Goal: Ask a question: Seek information or help from site administrators or community

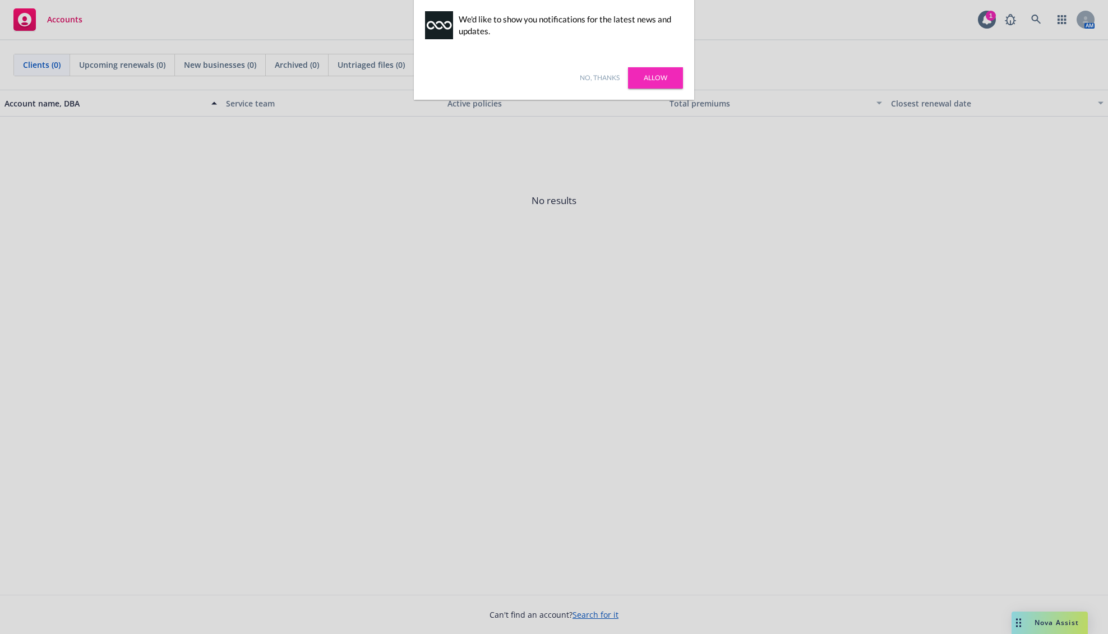
click at [664, 75] on link "Allow" at bounding box center [655, 77] width 55 height 21
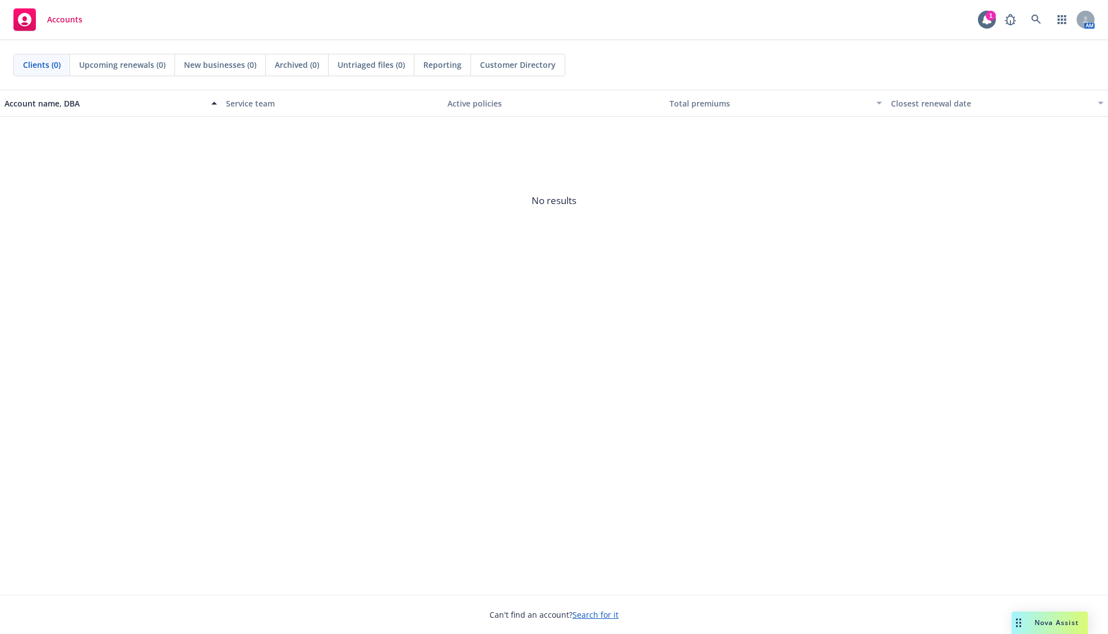
click at [55, 26] on div "Accounts" at bounding box center [47, 19] width 69 height 22
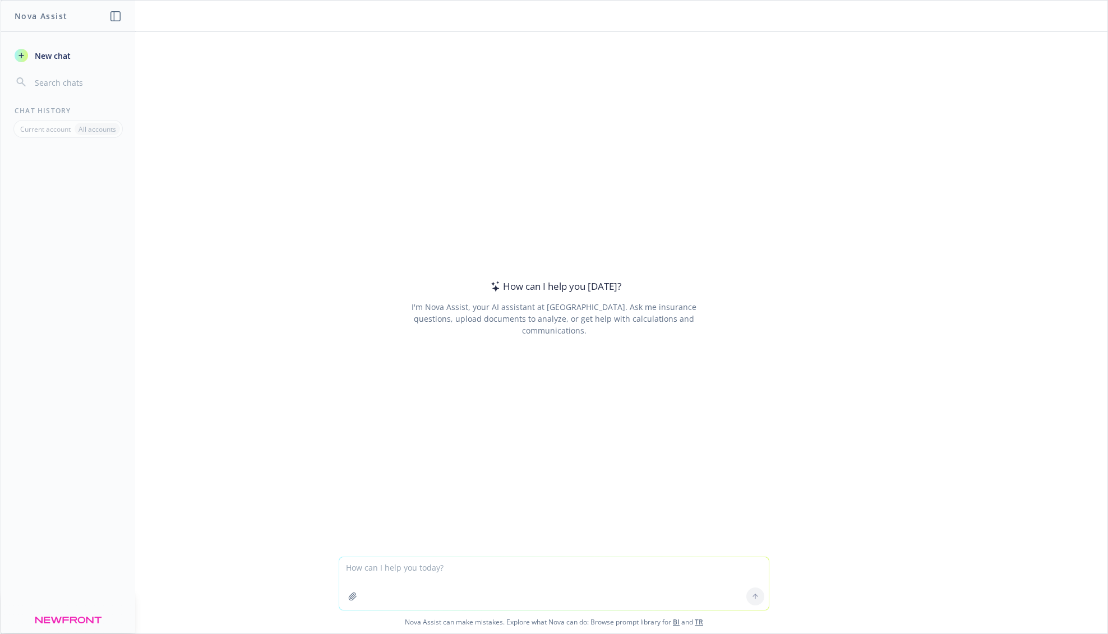
drag, startPoint x: 897, startPoint y: 0, endPoint x: 988, endPoint y: 165, distance: 189.0
click at [998, 162] on div "How can I help you [DATE]? I'm Nova Assist, your AI assistant at Newfront. Ask …" at bounding box center [554, 294] width 1107 height 525
click at [446, 572] on textarea at bounding box center [554, 583] width 430 height 53
